Goal: Information Seeking & Learning: Learn about a topic

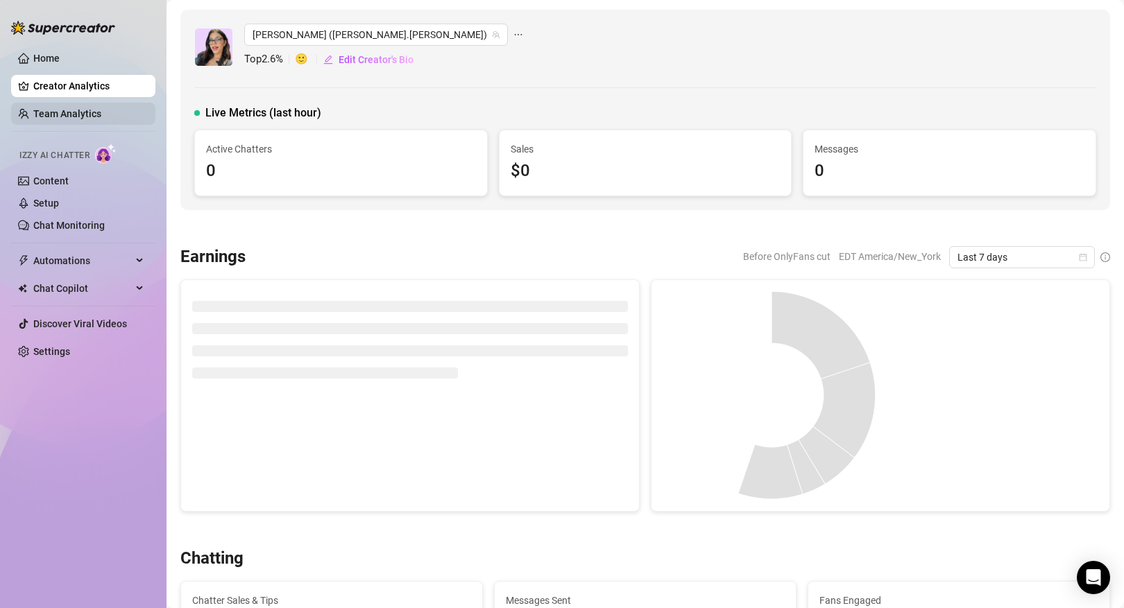
click at [101, 112] on link "Team Analytics" at bounding box center [67, 113] width 68 height 11
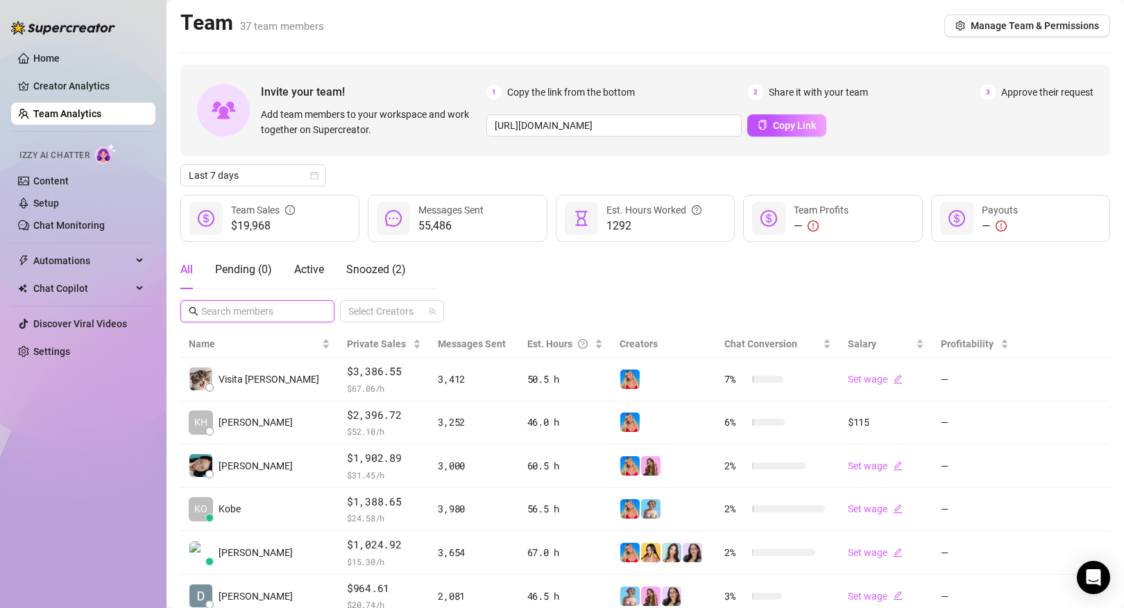
click at [284, 315] on input "text" at bounding box center [258, 311] width 114 height 15
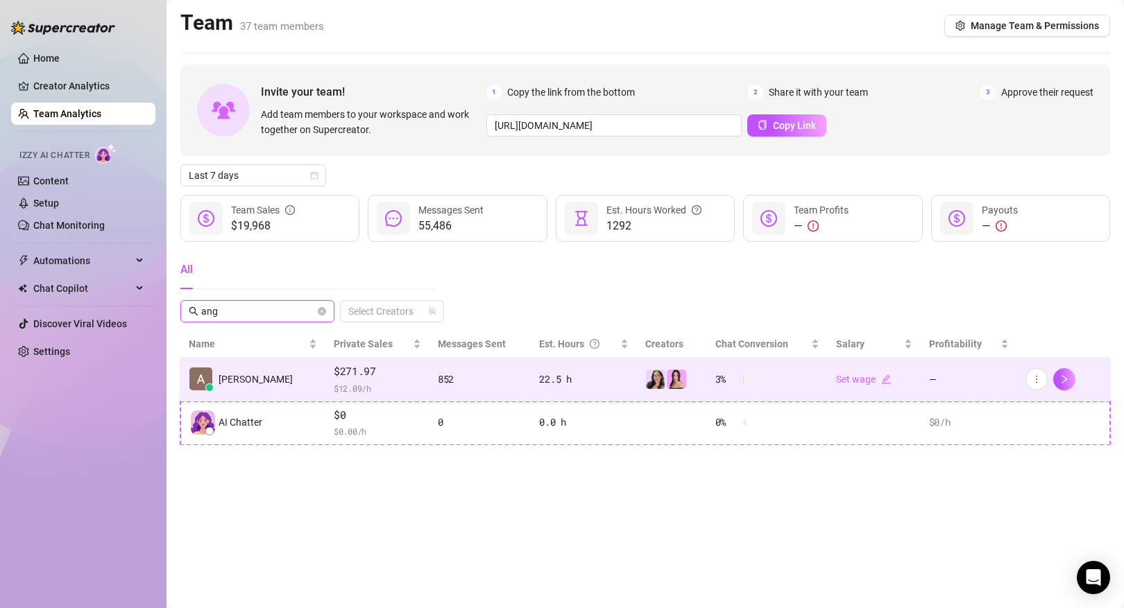
type input "ang"
click at [265, 373] on span "[PERSON_NAME]" at bounding box center [255, 379] width 74 height 15
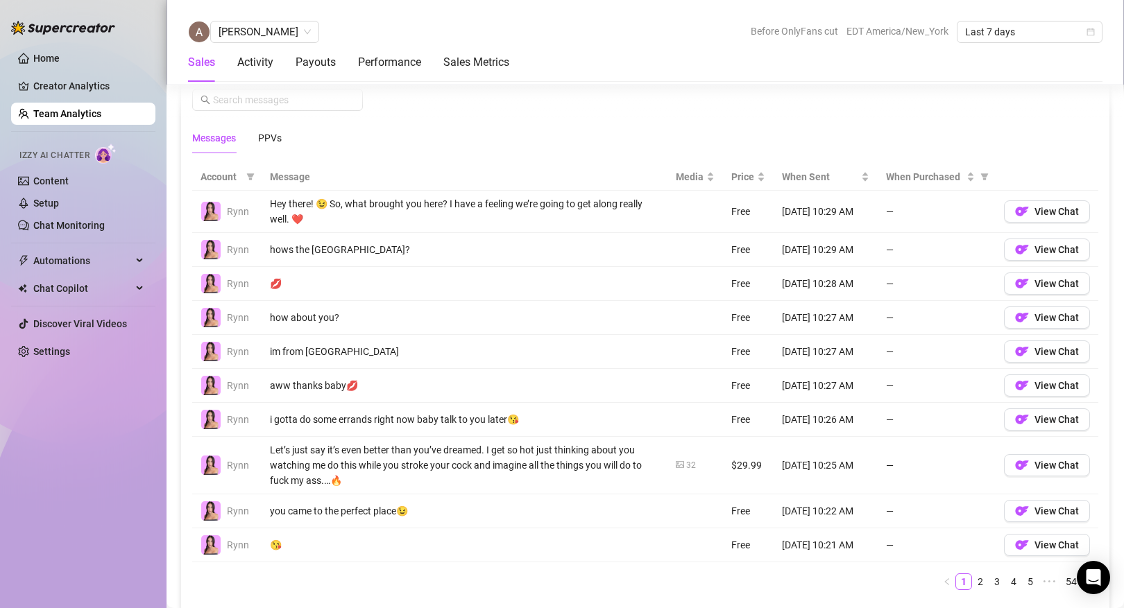
scroll to position [954, 0]
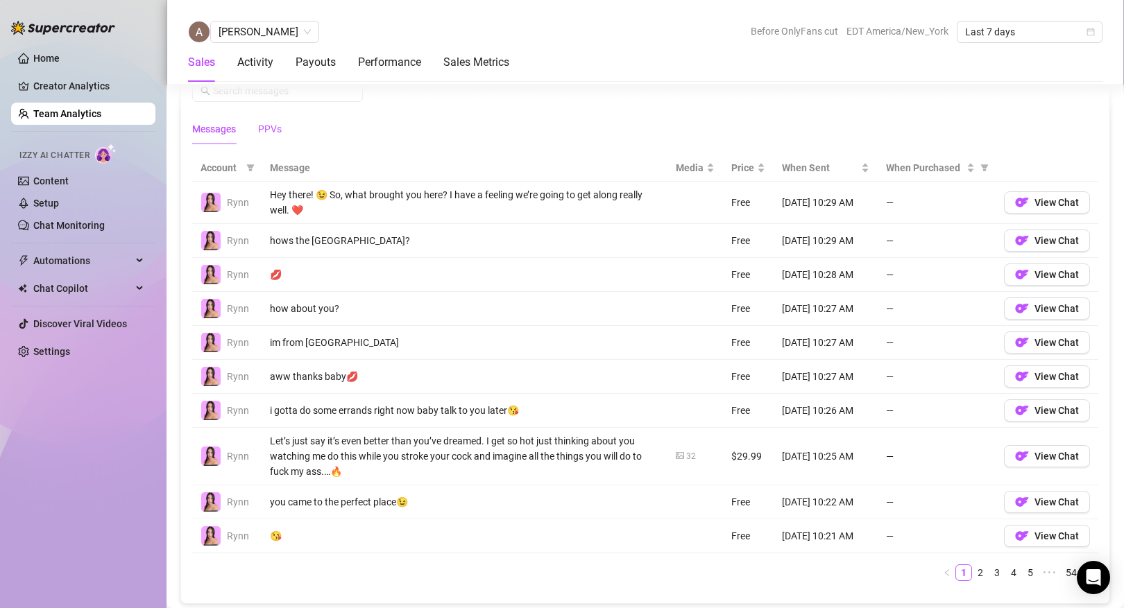
click at [268, 123] on div "PPVs" at bounding box center [270, 128] width 24 height 15
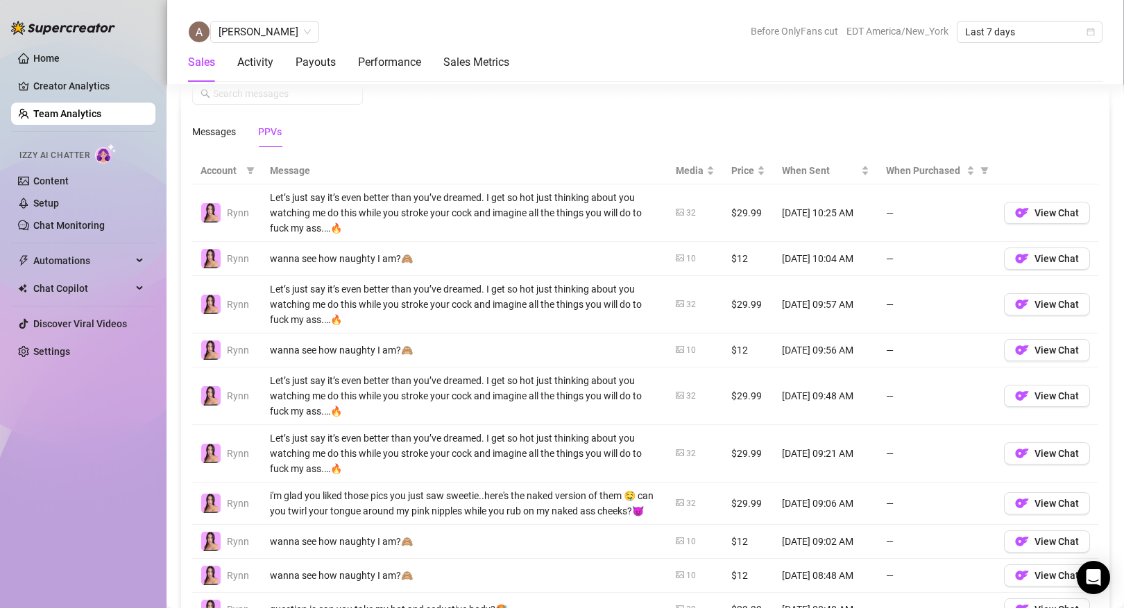
scroll to position [942, 0]
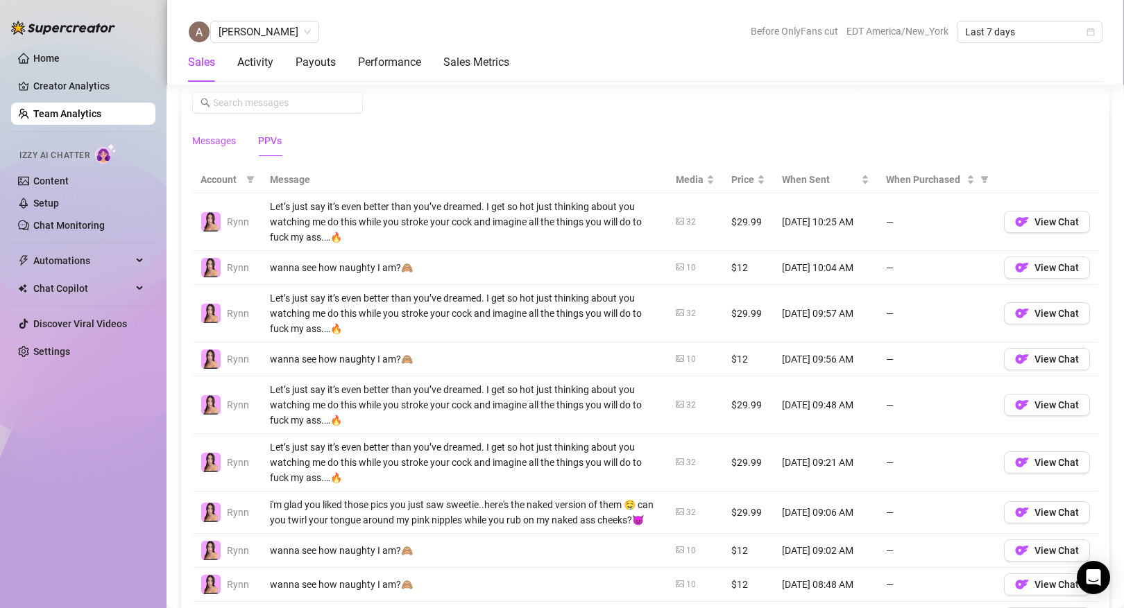
click at [212, 138] on div "Messages" at bounding box center [214, 140] width 44 height 15
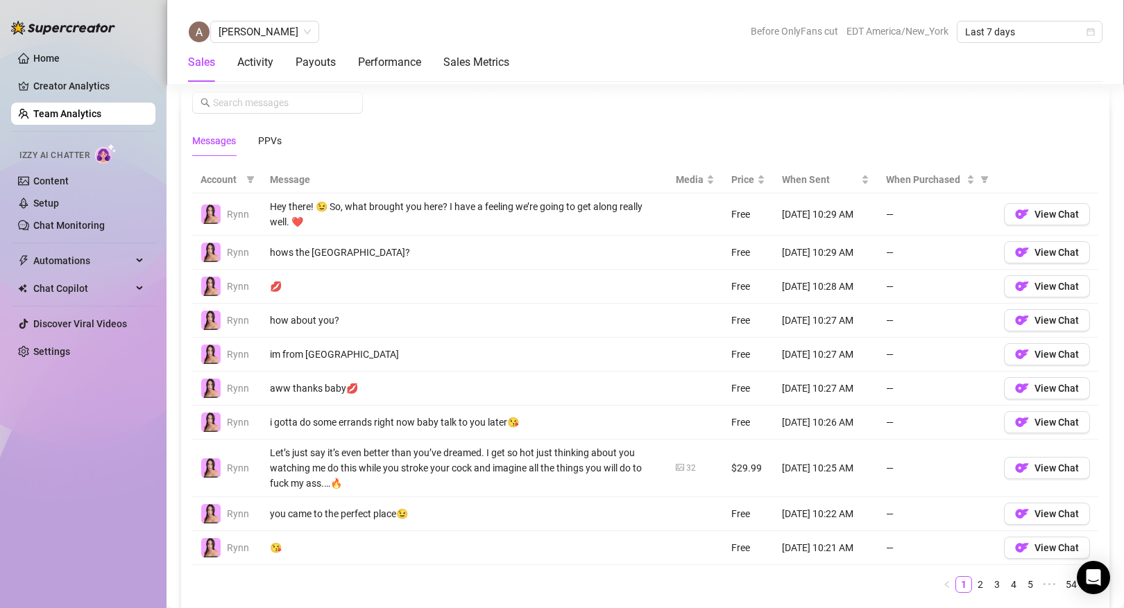
click at [83, 110] on link "Team Analytics" at bounding box center [67, 113] width 68 height 11
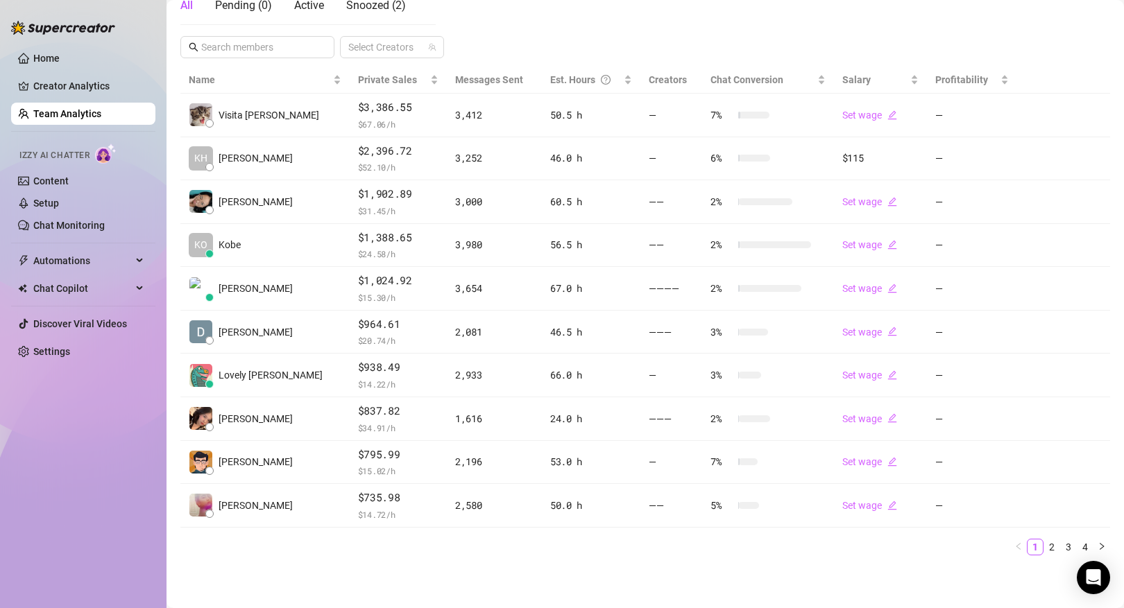
scroll to position [264, 0]
